Goal: Transaction & Acquisition: Subscribe to service/newsletter

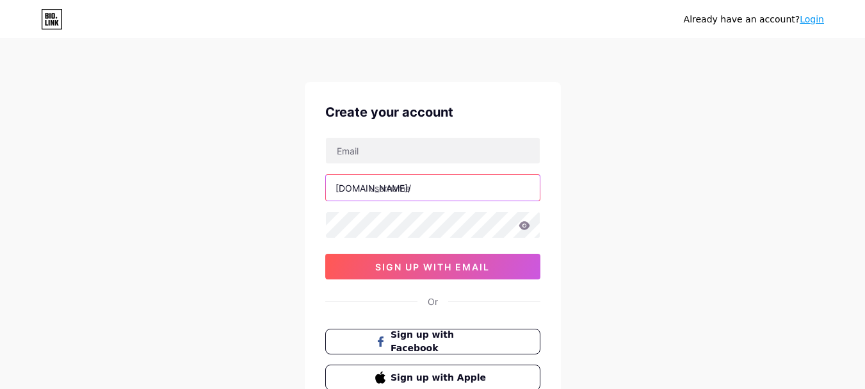
click at [410, 191] on input "text" at bounding box center [433, 188] width 214 height 26
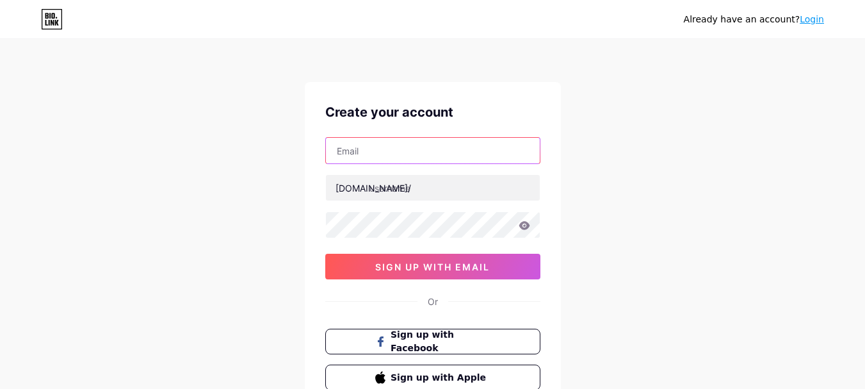
click at [398, 161] on input "text" at bounding box center [433, 151] width 214 height 26
paste input "[EMAIL_ADDRESS][DOMAIN_NAME] [PERSON_NAME]@12345#"
drag, startPoint x: 467, startPoint y: 154, endPoint x: 713, endPoint y: 186, distance: 247.9
click at [713, 186] on div "Already have an account? Login Create your account [EMAIL_ADDRESS][DOMAIN_NAME]…" at bounding box center [432, 245] width 865 height 490
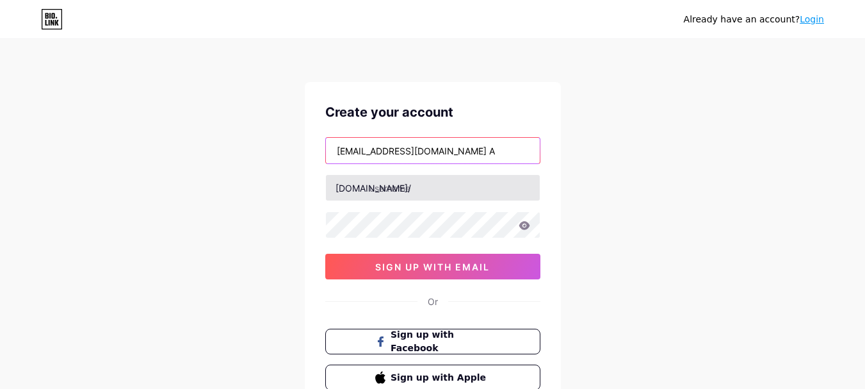
scroll to position [0, 0]
click at [495, 158] on input "[EMAIL_ADDRESS][DOMAIN_NAME] [PERSON_NAME]@12345#" at bounding box center [433, 151] width 214 height 26
drag, startPoint x: 504, startPoint y: 153, endPoint x: 672, endPoint y: 185, distance: 170.8
click at [672, 185] on div "Already have an account? Login Create your account [EMAIL_ADDRESS][DOMAIN_NAME]…" at bounding box center [432, 245] width 865 height 490
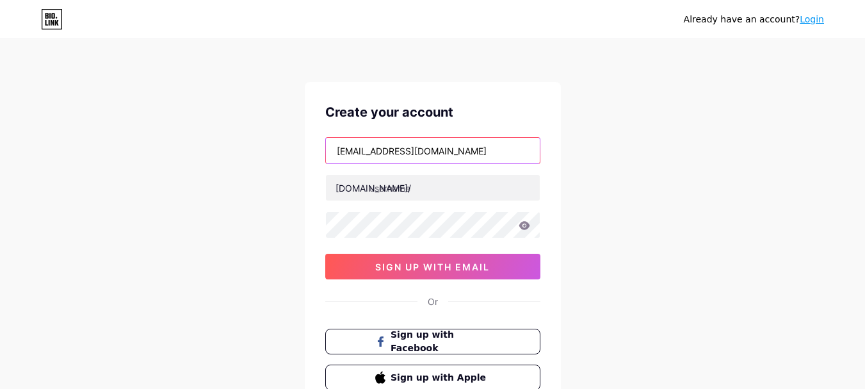
scroll to position [0, 0]
type input "[EMAIL_ADDRESS][DOMAIN_NAME]"
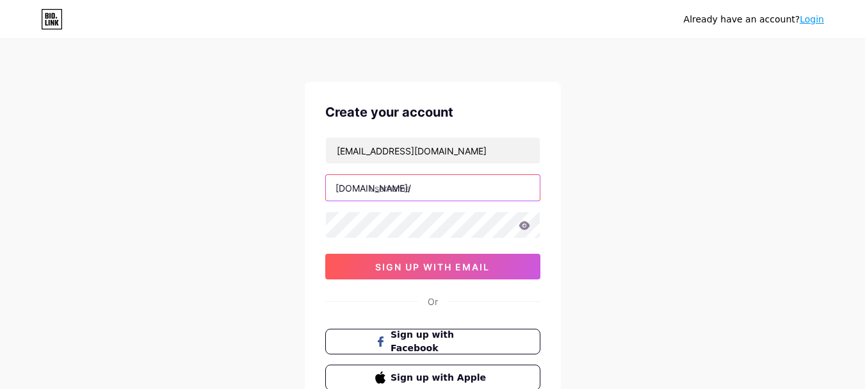
click at [402, 195] on input "text" at bounding box center [433, 188] width 214 height 26
paste input "jacobmurphybiscaynepark"
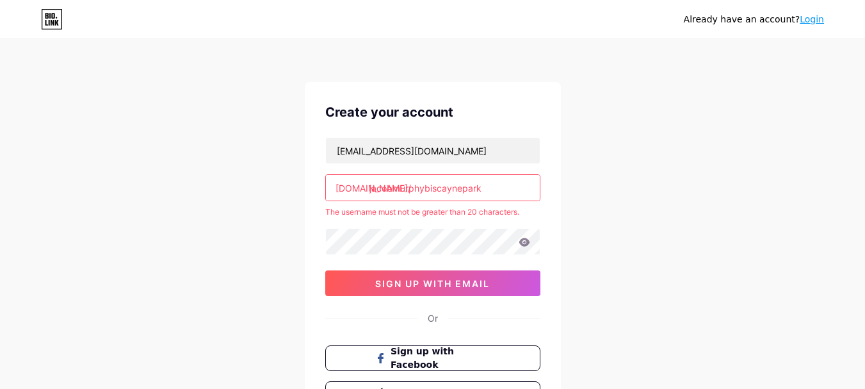
drag, startPoint x: 491, startPoint y: 353, endPoint x: 503, endPoint y: 373, distance: 23.3
click at [499, 369] on div "Create your account [EMAIL_ADDRESS][DOMAIN_NAME] [DOMAIN_NAME]/ jacobmurphybisc…" at bounding box center [433, 254] width 256 height 345
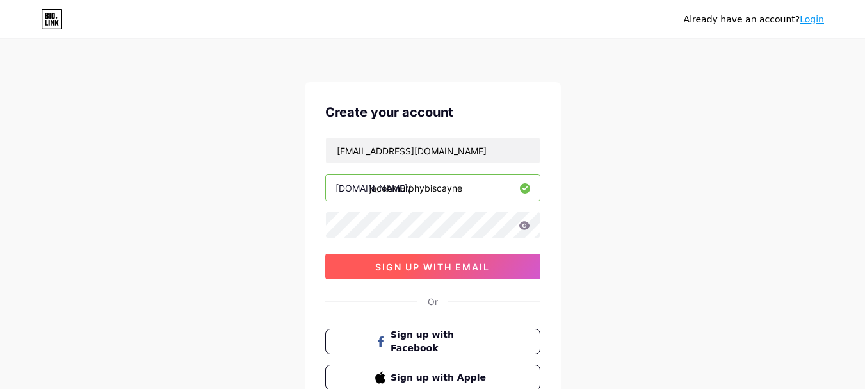
type input "jacobmurphybiscayne"
click at [485, 259] on button "sign up with email" at bounding box center [432, 267] width 215 height 26
